Goal: Check status: Check status

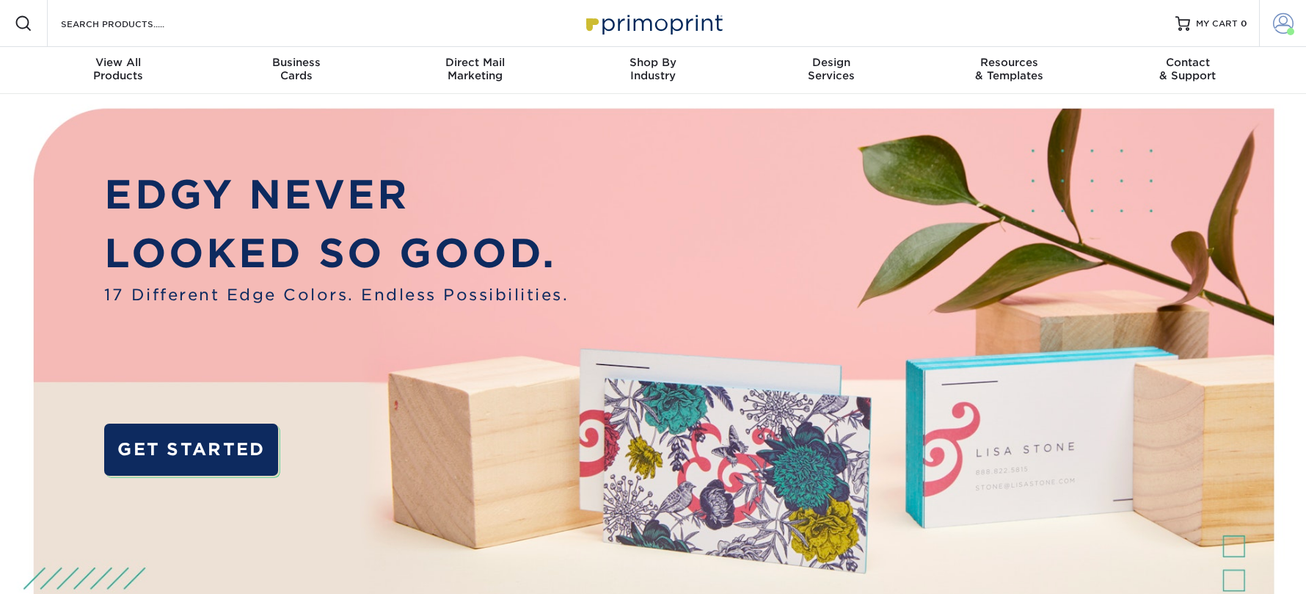
click at [1270, 21] on link "Account" at bounding box center [1282, 23] width 47 height 47
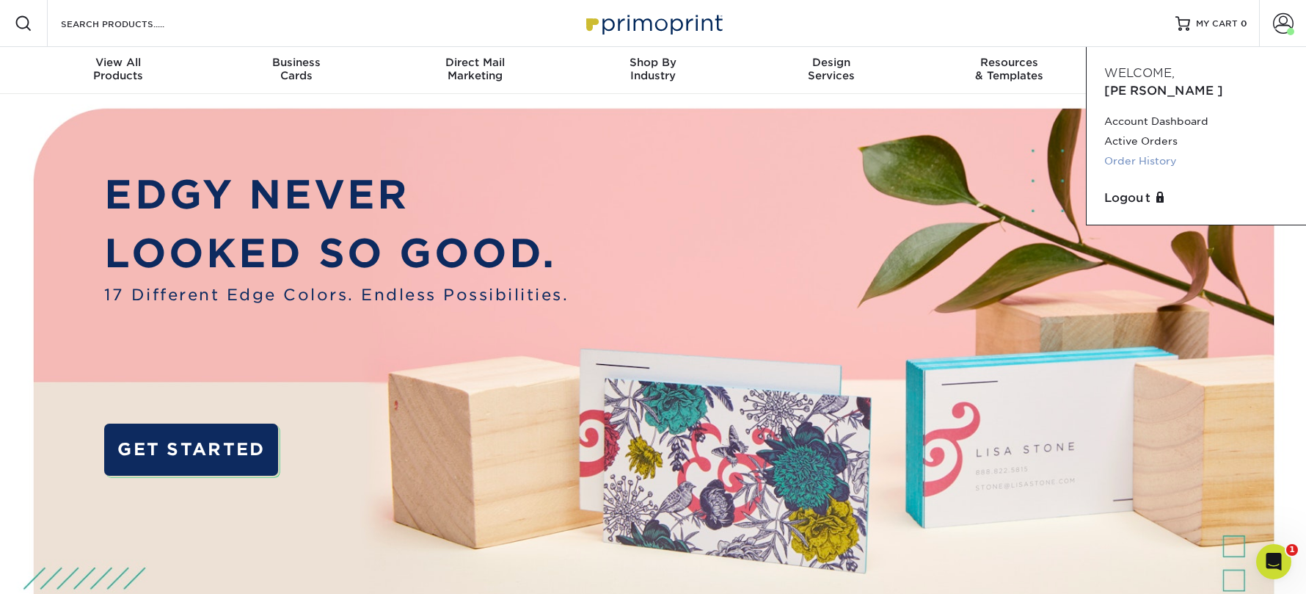
click at [1133, 151] on link "Order History" at bounding box center [1196, 161] width 184 height 20
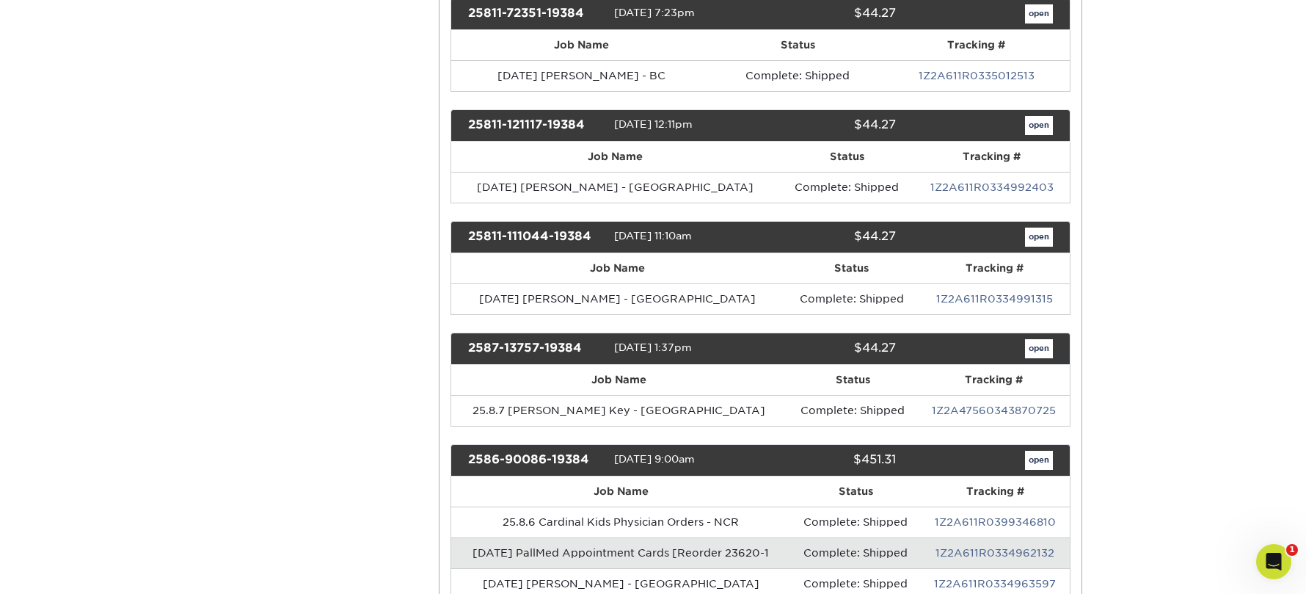
scroll to position [1531, 0]
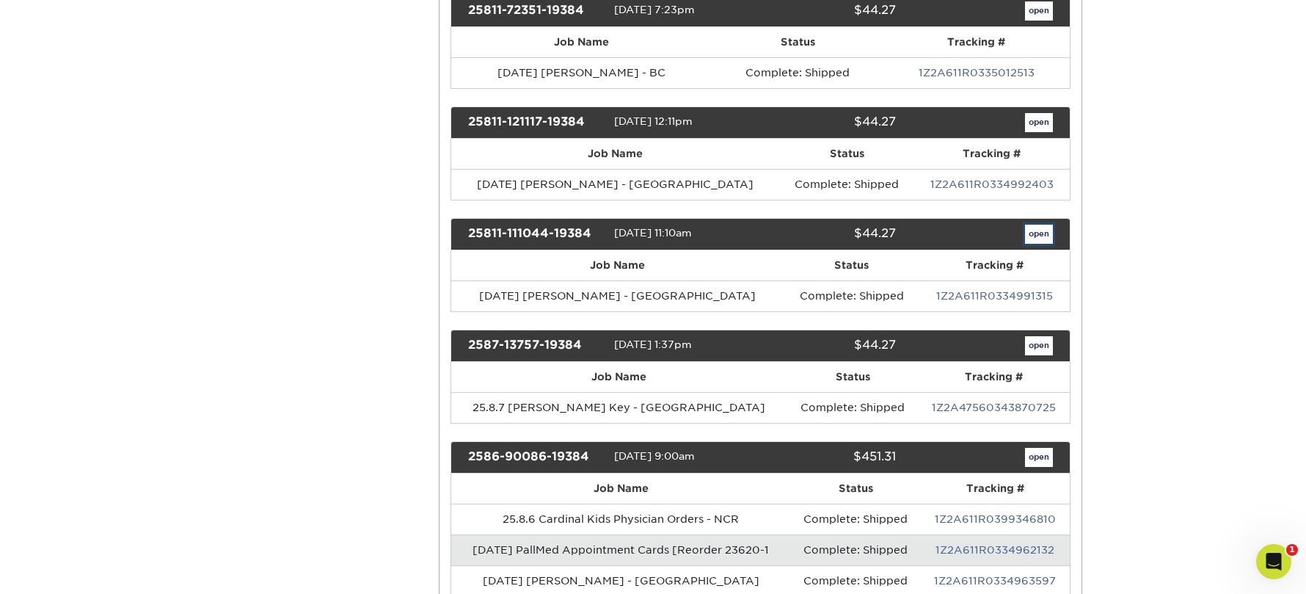
click at [1040, 225] on link "open" at bounding box center [1039, 234] width 28 height 19
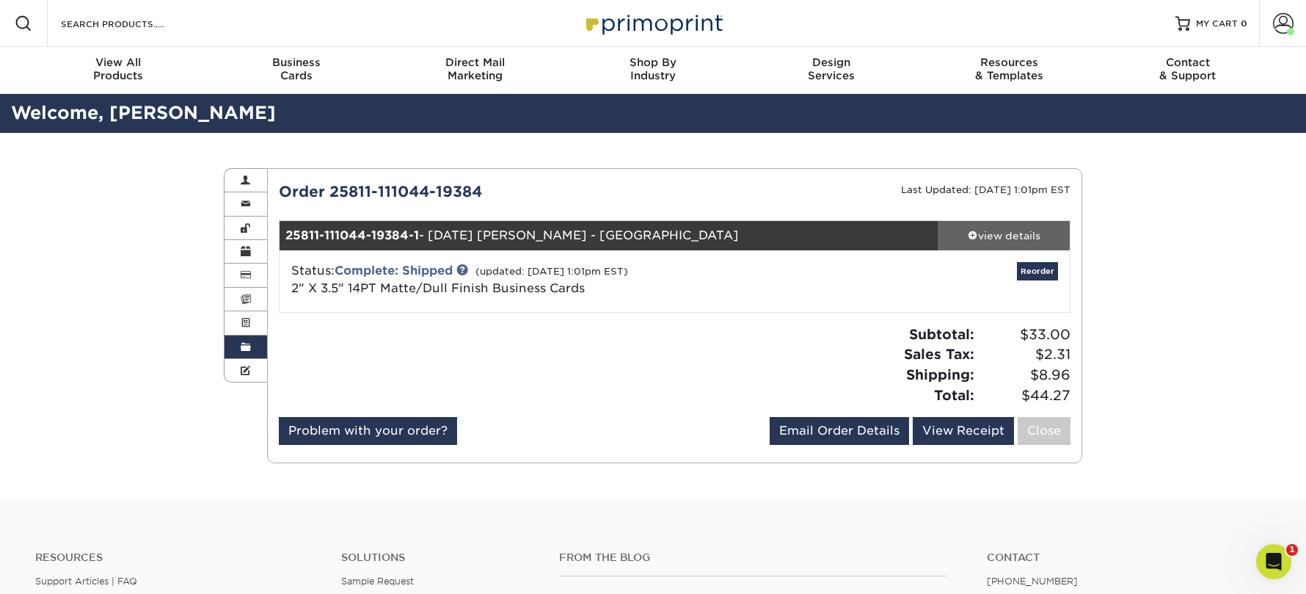
click at [986, 231] on div "view details" at bounding box center [1004, 235] width 132 height 15
